Goal: Information Seeking & Learning: Find specific fact

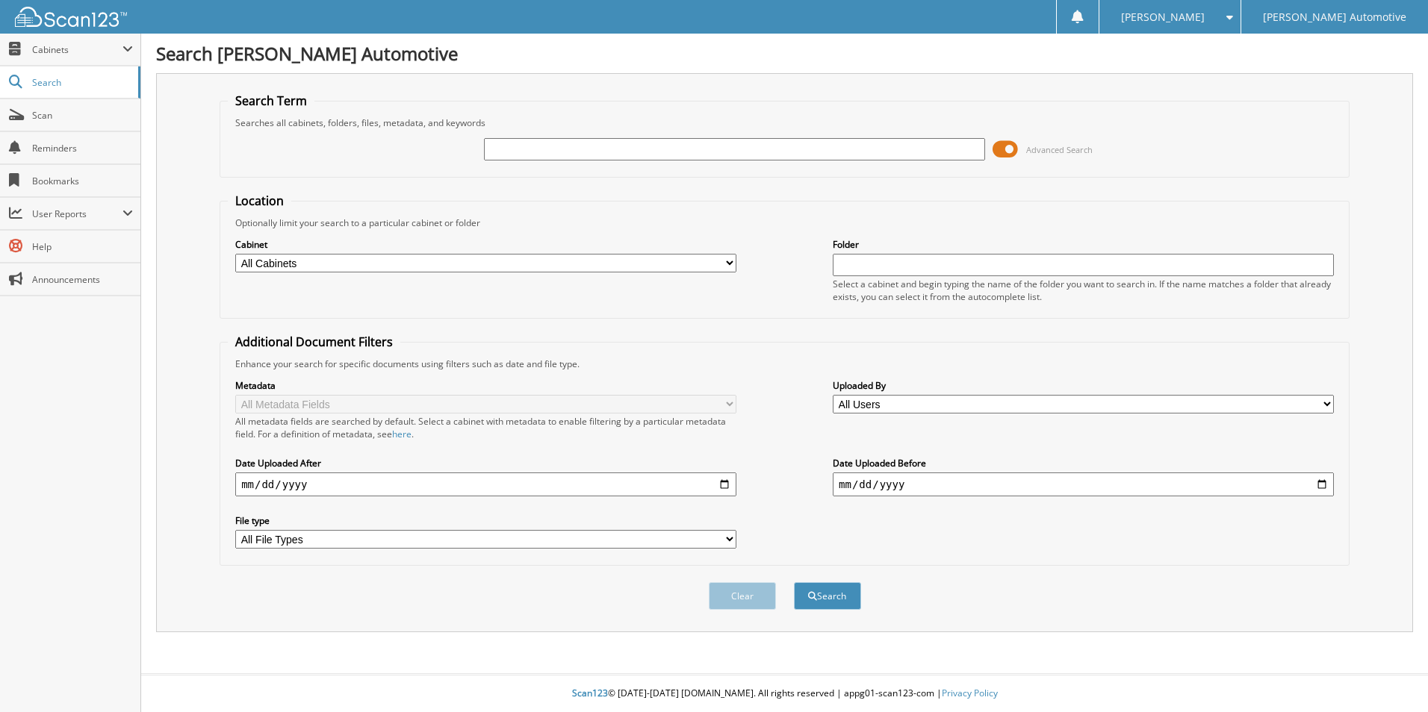
click at [523, 157] on input "text" at bounding box center [734, 149] width 501 height 22
click at [626, 143] on input "text" at bounding box center [734, 149] width 501 height 22
type input "[US_VEHICLE_IDENTIFICATION_NUMBER]"
click at [794, 582] on button "Search" at bounding box center [827, 596] width 67 height 28
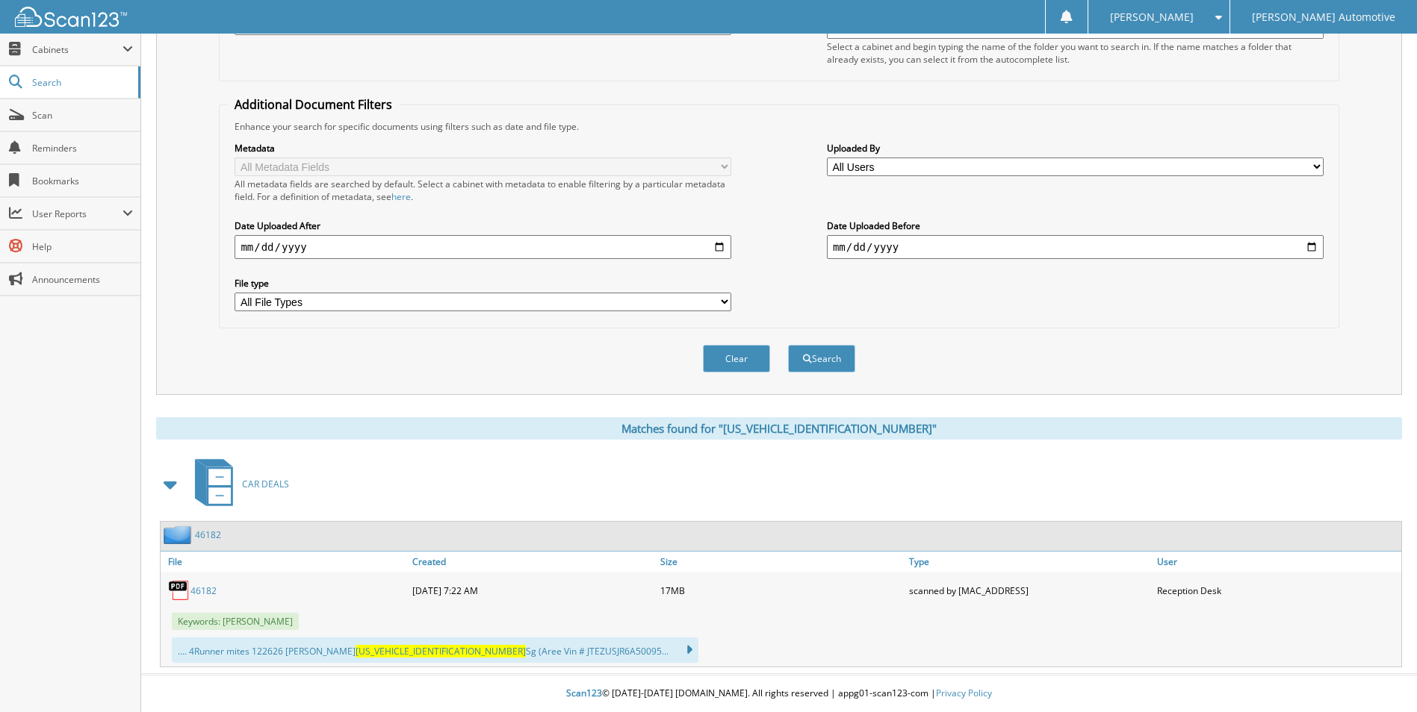
scroll to position [238, 0]
click at [211, 587] on link "46182" at bounding box center [203, 591] width 26 height 13
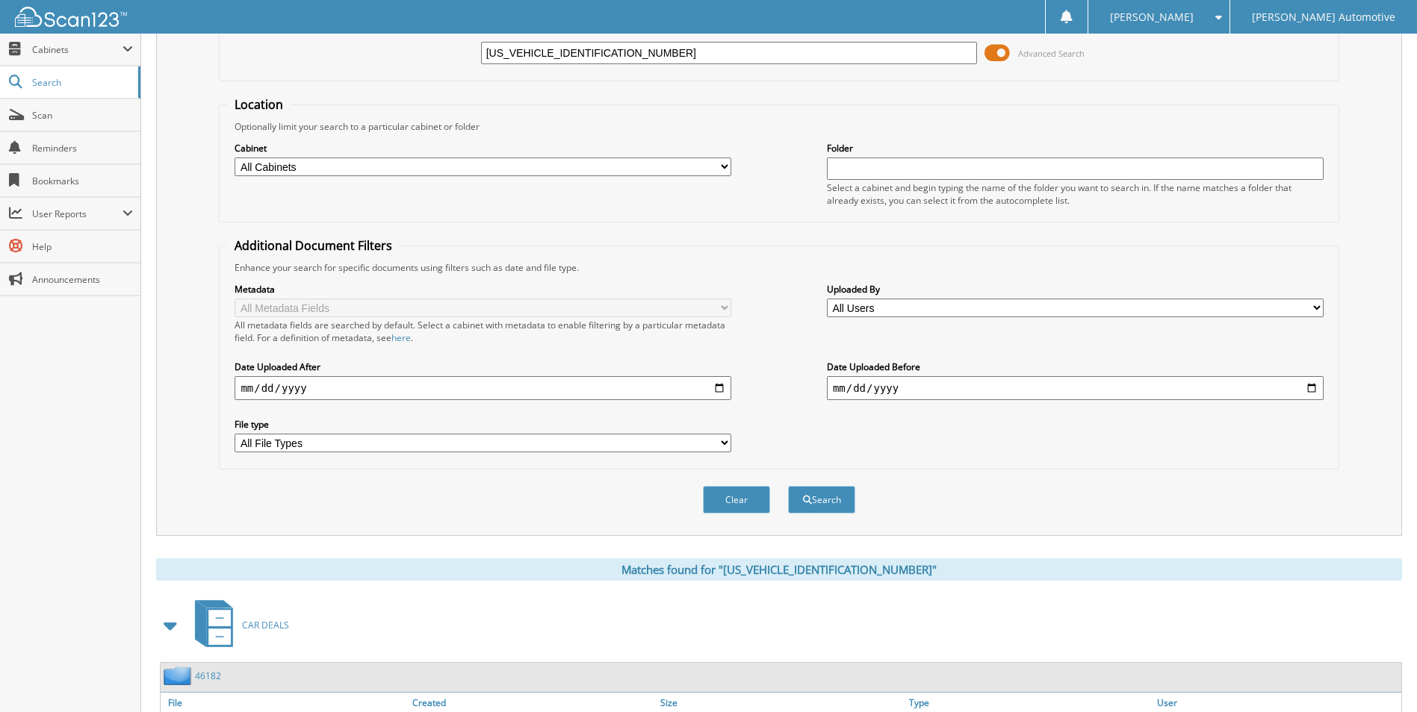
scroll to position [0, 0]
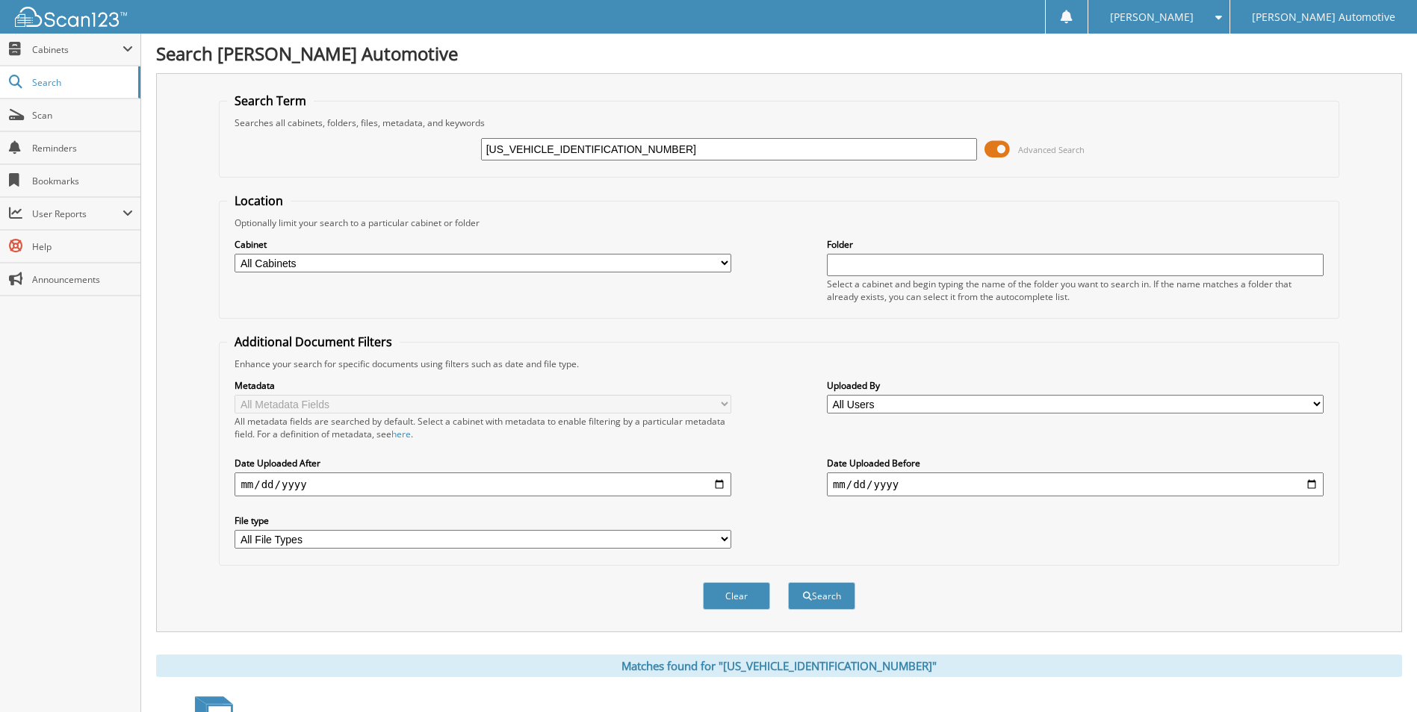
drag, startPoint x: 641, startPoint y: 148, endPoint x: 439, endPoint y: 158, distance: 201.9
click at [439, 158] on div "[US_VEHICLE_IDENTIFICATION_NUMBER] Advanced Search" at bounding box center [778, 149] width 1103 height 40
